Goal: Information Seeking & Learning: Learn about a topic

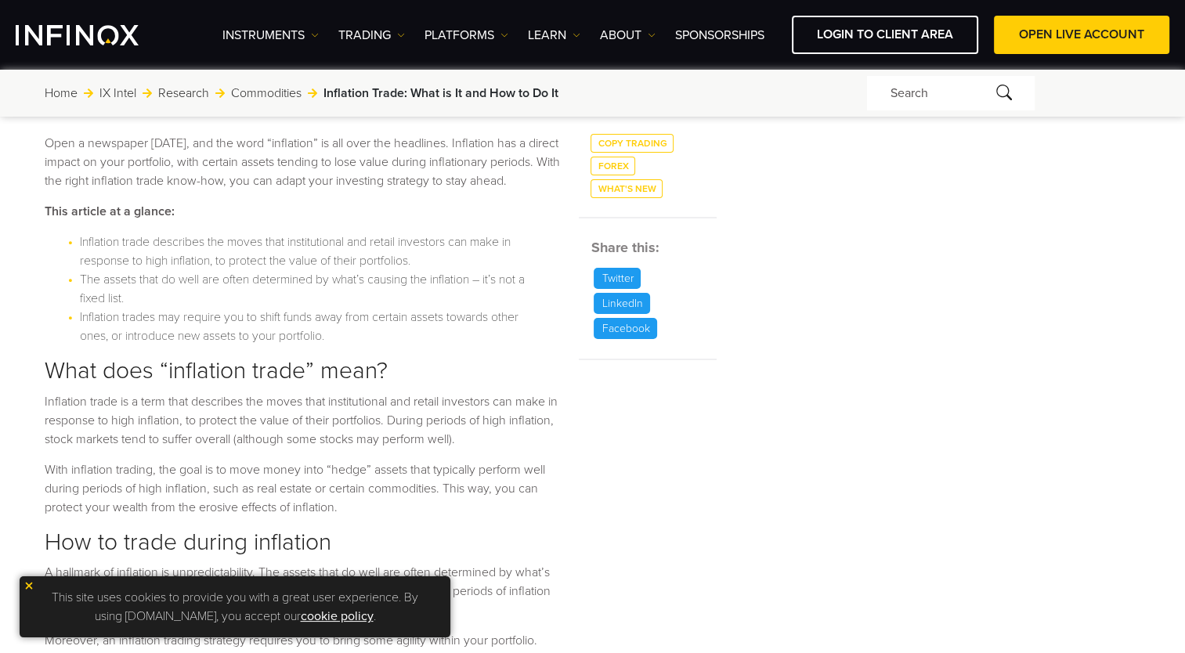
scroll to position [783, 0]
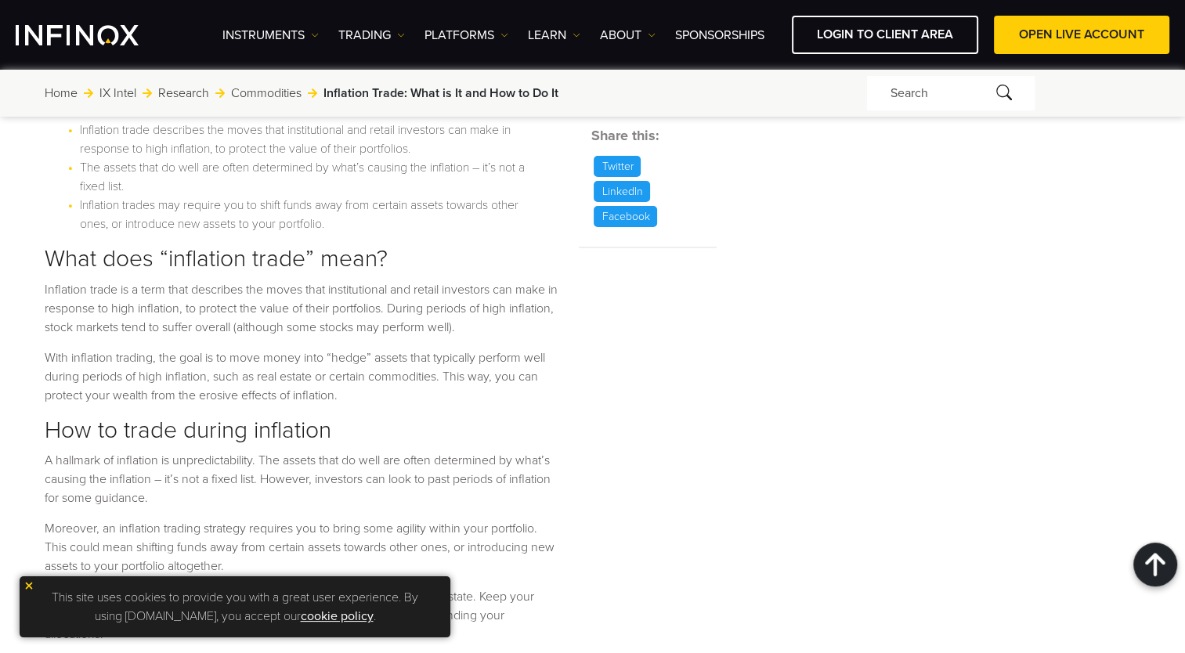
click at [491, 331] on p "Inflation trade is a term that describes the moves that institutional and retai…" at bounding box center [302, 308] width 515 height 56
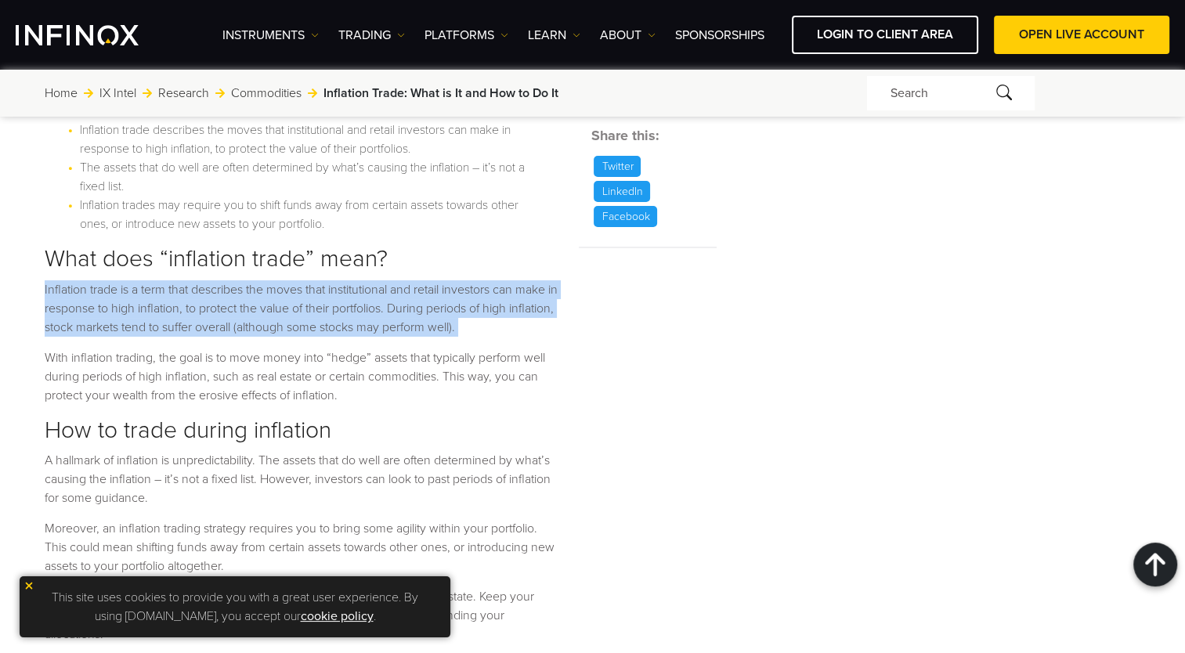
scroll to position [0, 0]
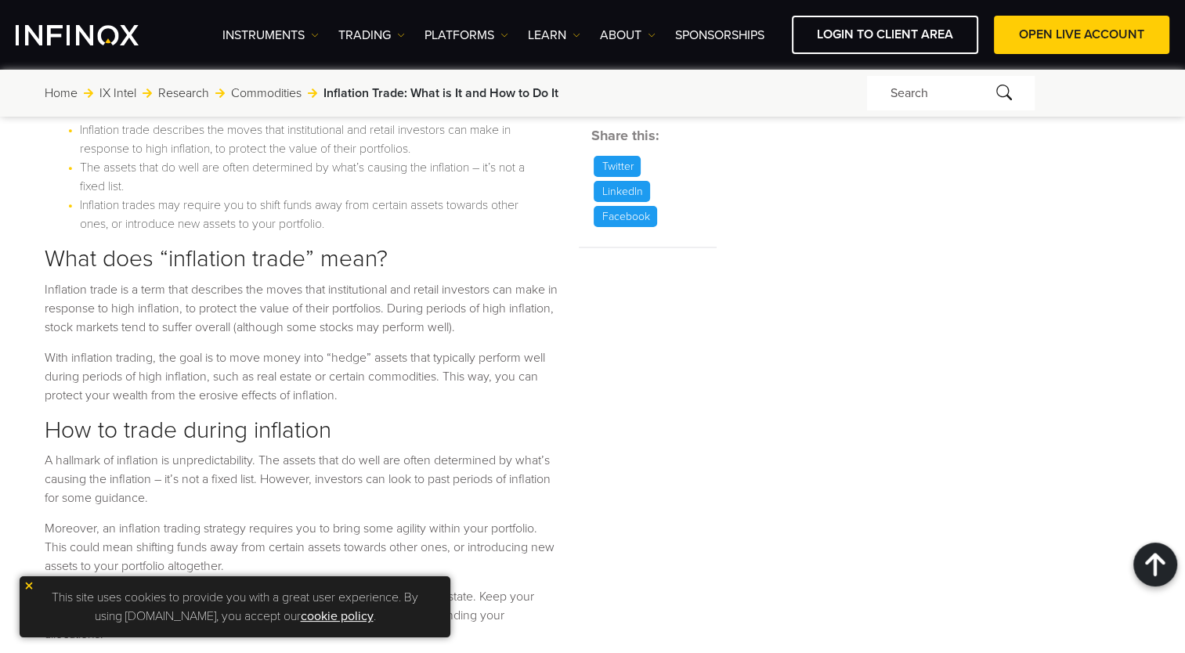
drag, startPoint x: 491, startPoint y: 331, endPoint x: 408, endPoint y: 391, distance: 102.6
click at [408, 391] on p "With inflation trading, the goal is to move money into “hedge” assets that typi…" at bounding box center [302, 377] width 515 height 56
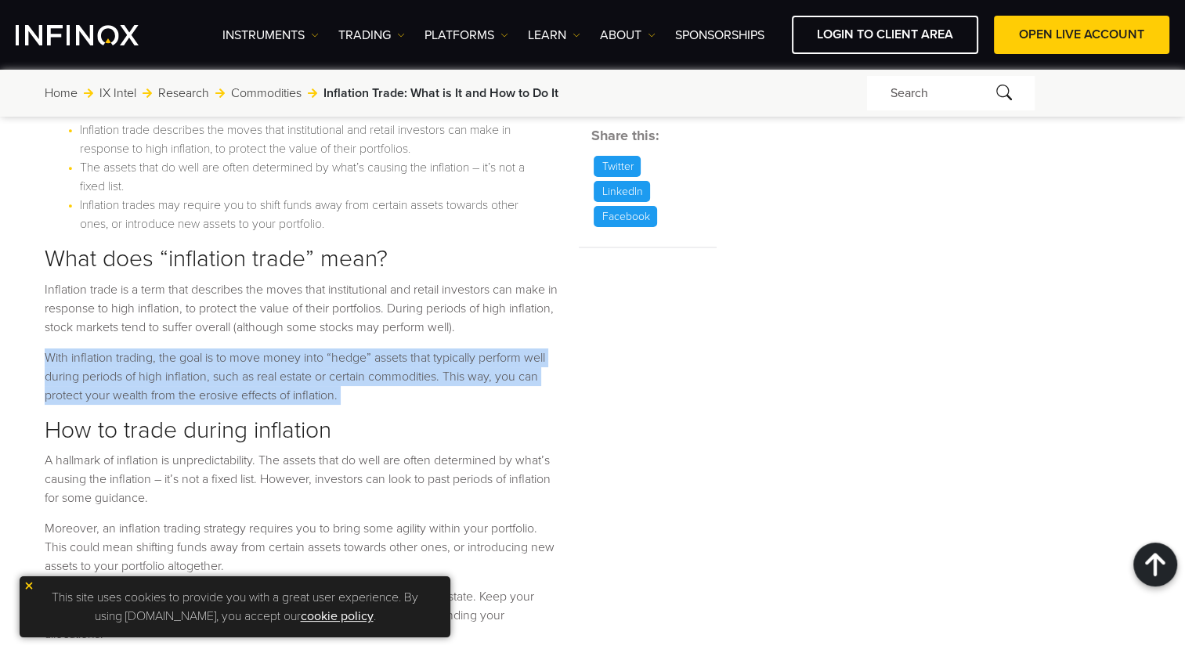
click at [408, 391] on p "With inflation trading, the goal is to move money into “hedge” assets that typi…" at bounding box center [302, 377] width 515 height 56
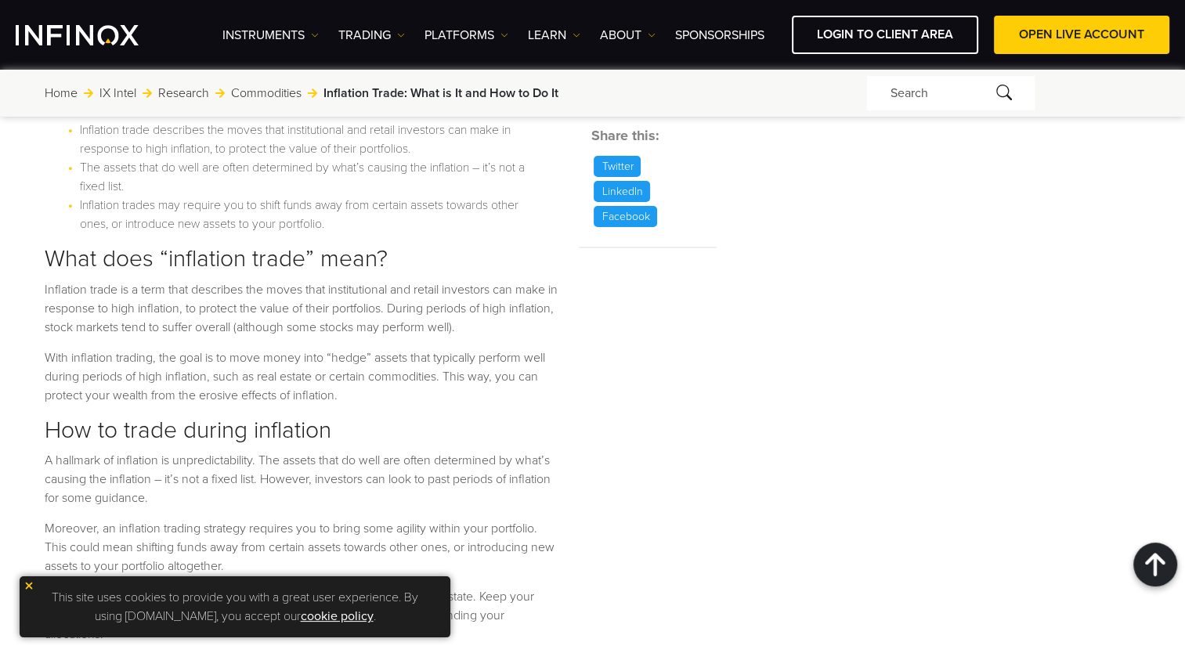
drag, startPoint x: 408, startPoint y: 391, endPoint x: 306, endPoint y: 319, distance: 125.4
click at [306, 319] on p "Inflation trade is a term that describes the moves that institutional and retai…" at bounding box center [302, 308] width 515 height 56
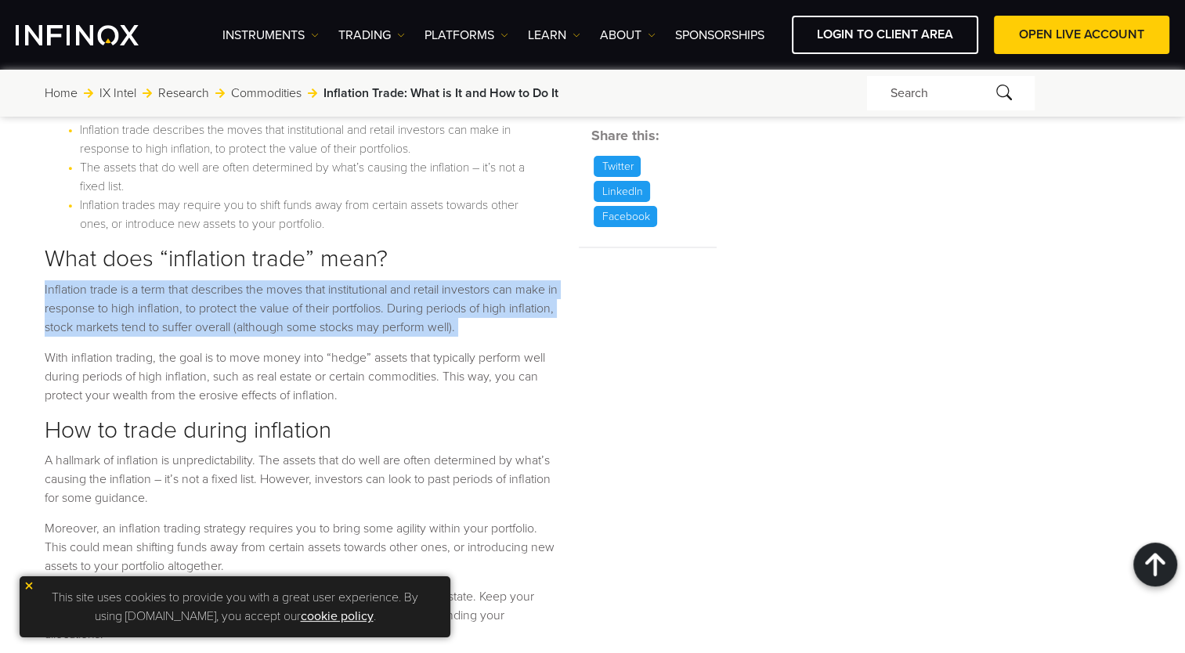
click at [306, 319] on p "Inflation trade is a term that describes the moves that institutional and retai…" at bounding box center [302, 308] width 515 height 56
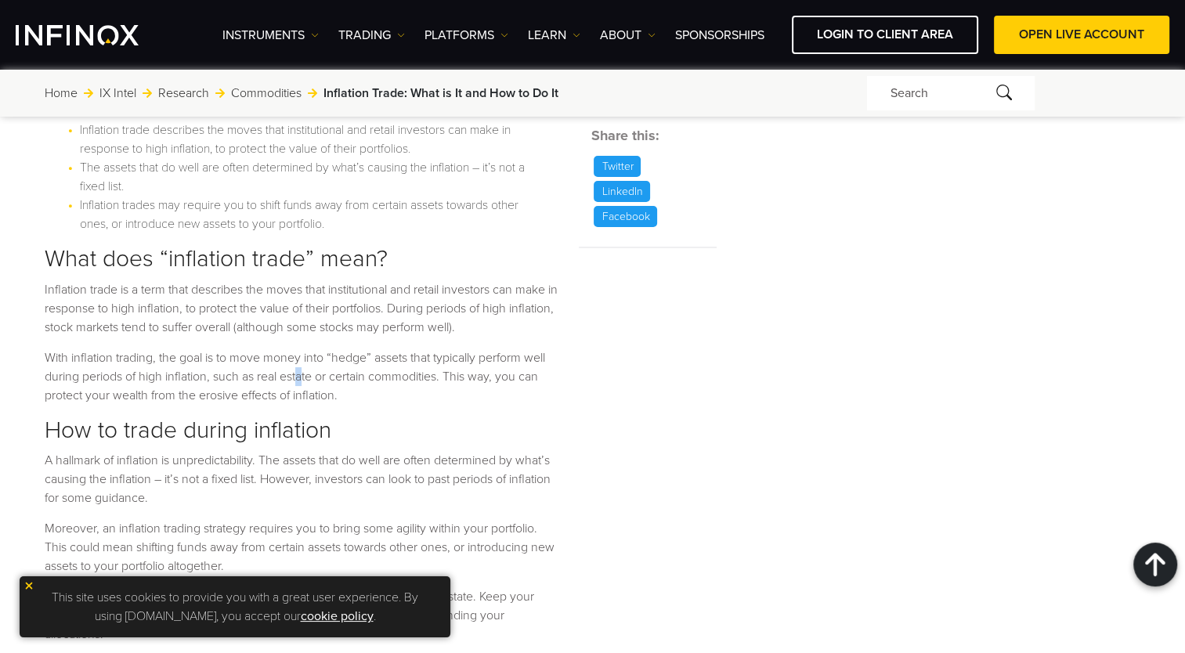
drag, startPoint x: 306, startPoint y: 319, endPoint x: 302, endPoint y: 380, distance: 61.2
click at [302, 380] on p "With inflation trading, the goal is to move money into “hedge” assets that typi…" at bounding box center [302, 377] width 515 height 56
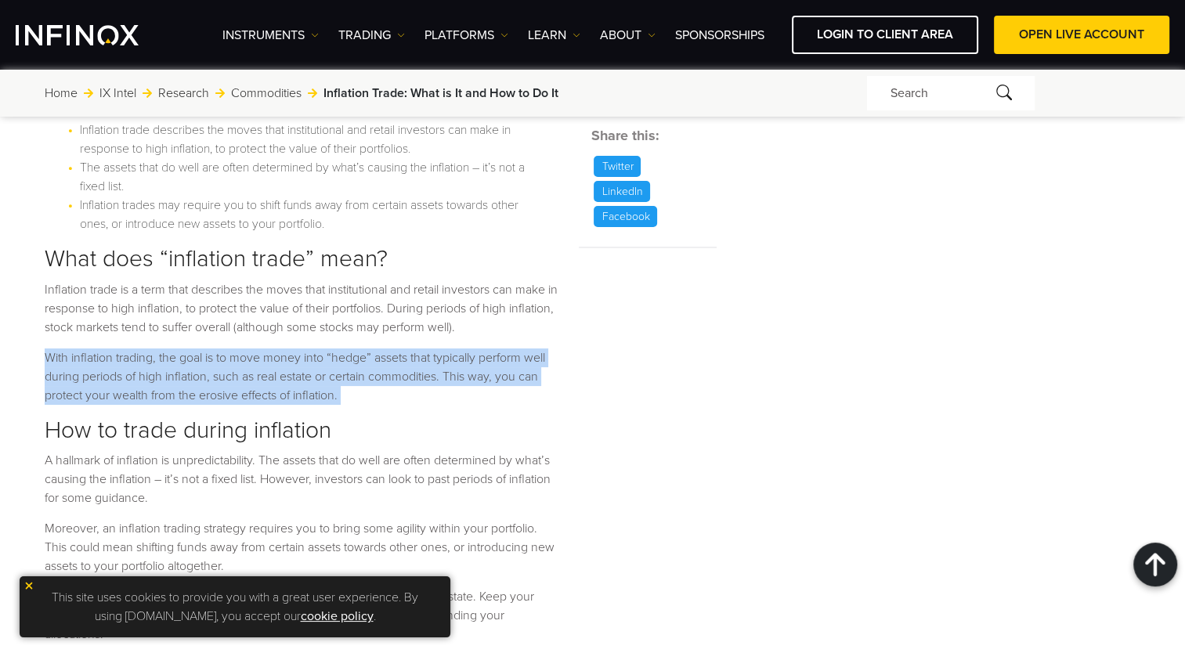
click at [302, 380] on p "With inflation trading, the goal is to move money into “hedge” assets that typi…" at bounding box center [302, 377] width 515 height 56
drag, startPoint x: 302, startPoint y: 380, endPoint x: 213, endPoint y: 353, distance: 92.4
click at [213, 353] on p "With inflation trading, the goal is to move money into “hedge” assets that typi…" at bounding box center [302, 377] width 515 height 56
